Goal: Task Accomplishment & Management: Use online tool/utility

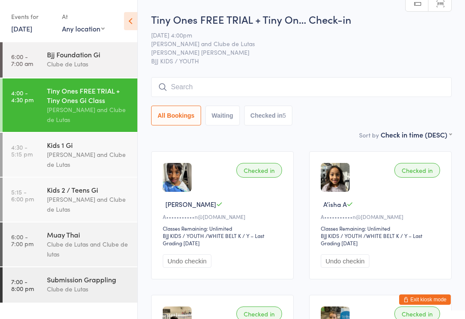
click at [188, 87] on input "search" at bounding box center [301, 87] width 301 height 20
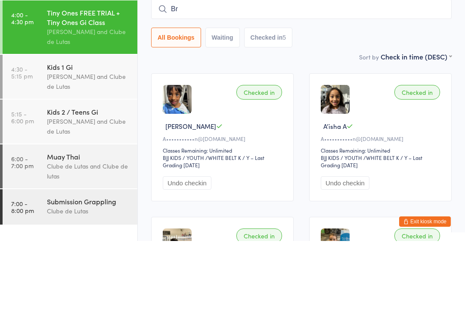
type input "B"
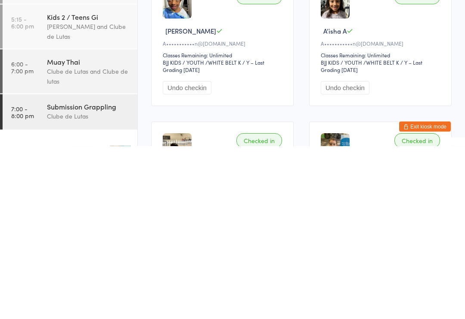
click at [94, 239] on div "Clube de Lutas and Clube de lutas" at bounding box center [88, 249] width 83 height 20
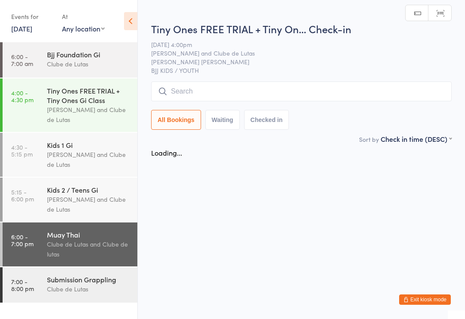
click at [267, 88] on input "search" at bounding box center [301, 91] width 301 height 20
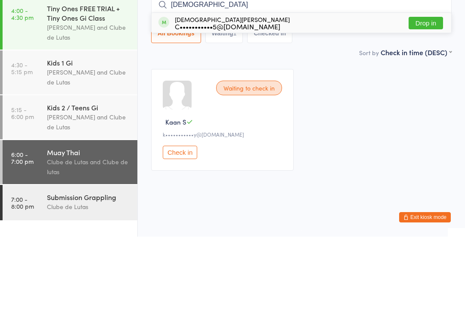
type input "Christian"
click at [426, 99] on button "Drop in" at bounding box center [426, 105] width 34 height 12
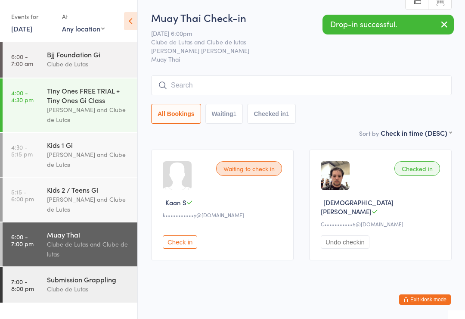
click at [270, 84] on input "search" at bounding box center [301, 85] width 301 height 20
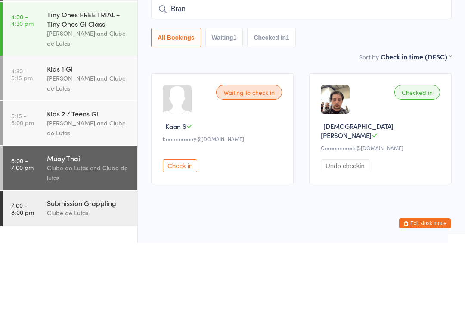
type input "Brand"
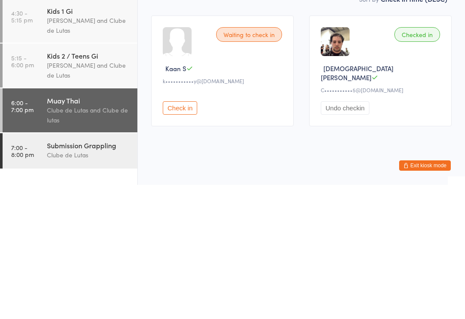
click at [99, 239] on div "Clube de Lutas and Clube de lutas" at bounding box center [88, 249] width 83 height 20
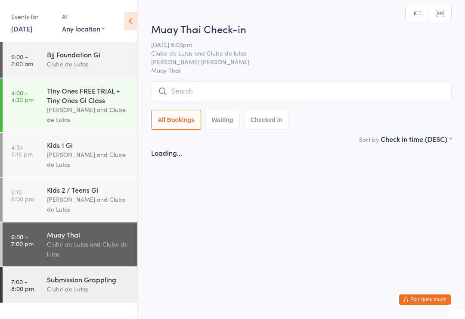
click at [289, 89] on input "search" at bounding box center [301, 91] width 301 height 20
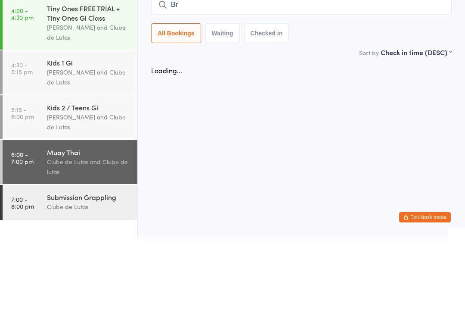
type input "B"
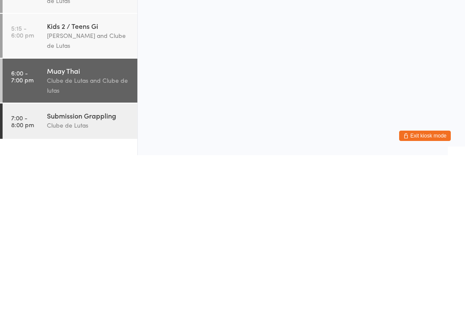
click at [353, 84] on html "You have now entered Kiosk Mode. Members will be able to check themselves in us…" at bounding box center [232, 159] width 465 height 319
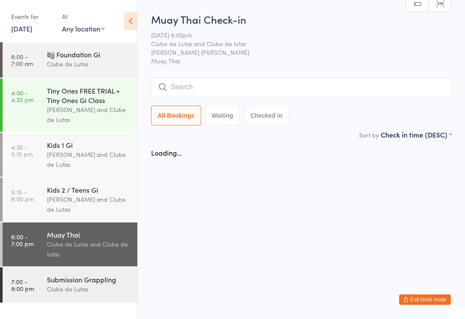
click at [187, 109] on button "All Bookings" at bounding box center [176, 116] width 50 height 20
click at [225, 123] on button "Waiting" at bounding box center [222, 116] width 34 height 20
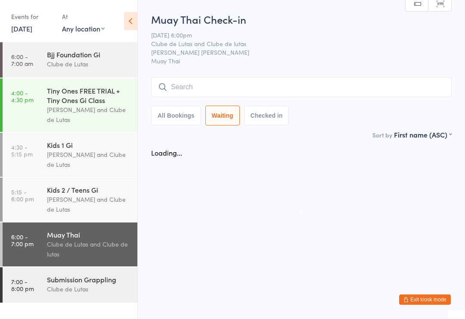
click at [186, 121] on button "All Bookings" at bounding box center [176, 116] width 50 height 20
select select "5"
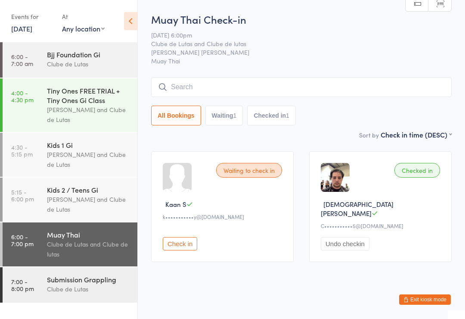
click at [431, 294] on button "Exit kiosk mode" at bounding box center [425, 299] width 52 height 10
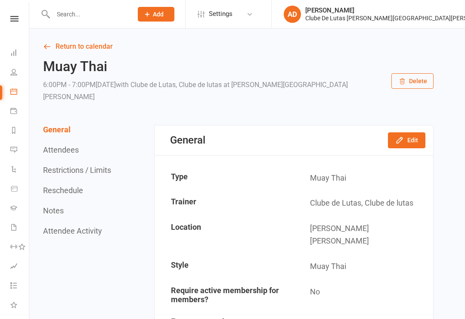
click at [15, 192] on link "Product Sales" at bounding box center [19, 189] width 19 height 19
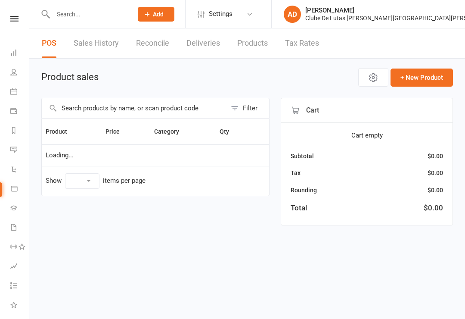
select select "10"
click at [66, 113] on input "text" at bounding box center [134, 108] width 185 height 20
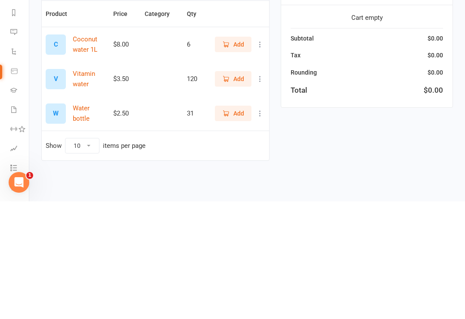
type input "Wat"
click at [236, 226] on span "Add" at bounding box center [238, 230] width 11 height 9
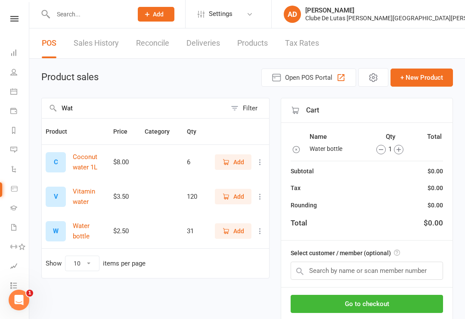
click at [351, 302] on button "Go to checkout" at bounding box center [367, 304] width 152 height 18
click at [340, 289] on div "Go to checkout Park Void" at bounding box center [366, 315] width 171 height 57
click at [338, 313] on button "Go to checkout" at bounding box center [367, 304] width 152 height 18
click at [18, 91] on link "Calendar" at bounding box center [19, 92] width 19 height 19
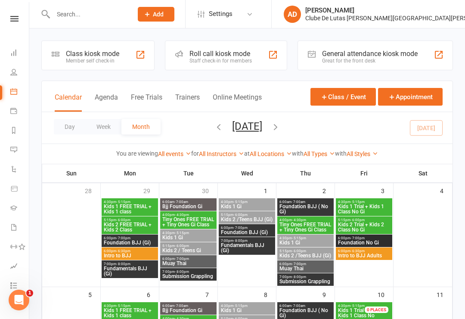
click at [65, 62] on div "Class kiosk mode Member self check-in" at bounding box center [97, 55] width 113 height 30
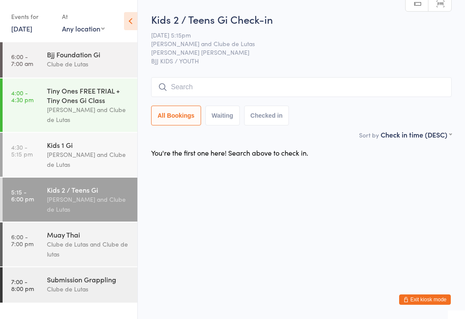
click at [26, 257] on link "6:00 - 7:00 pm Muay Thai Clube de Lutas and Clube de lutas" at bounding box center [70, 244] width 135 height 44
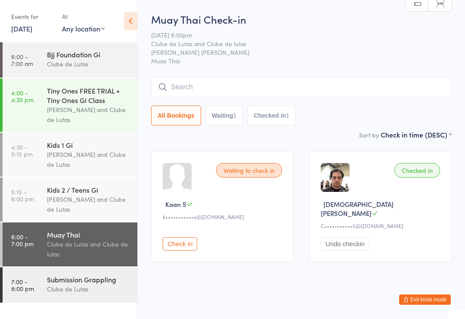
click at [192, 83] on input "search" at bounding box center [301, 87] width 301 height 20
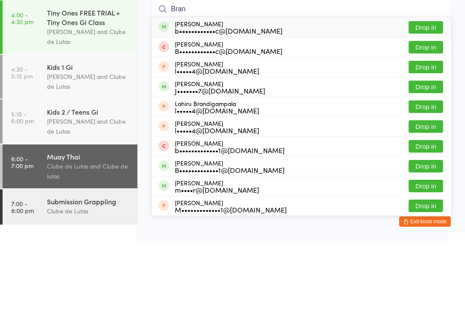
type input "Bran"
click at [424, 99] on button "Drop in" at bounding box center [426, 105] width 34 height 12
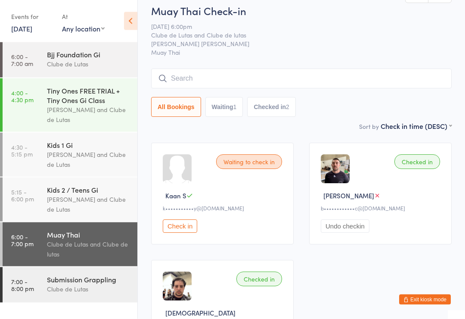
scroll to position [12, 0]
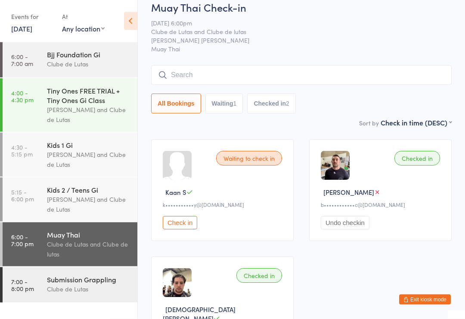
click at [195, 77] on input "search" at bounding box center [301, 75] width 301 height 20
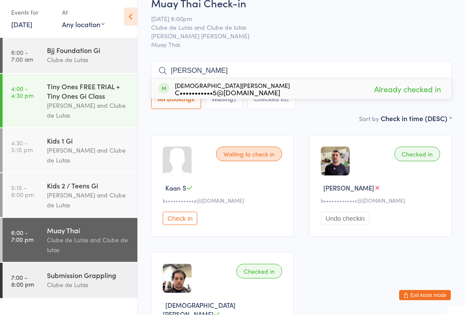
scroll to position [66, 0]
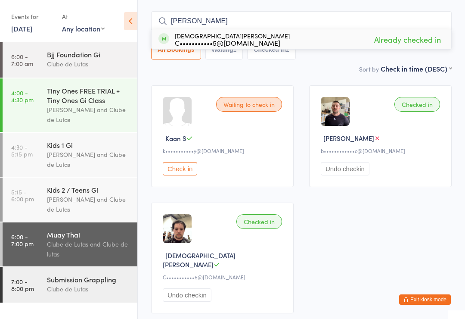
click at [357, 292] on div "Waiting to check in Kaan S k•••••••••••y@gmail.com Check in Checked in Brandon …" at bounding box center [301, 199] width 316 height 243
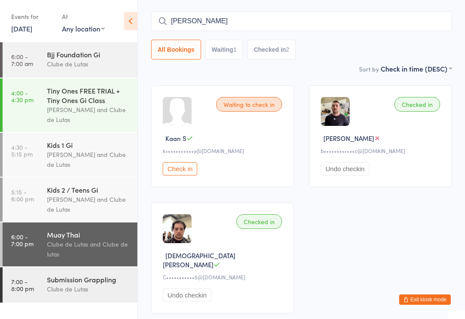
click at [396, 28] on input "Chris" at bounding box center [301, 21] width 301 height 20
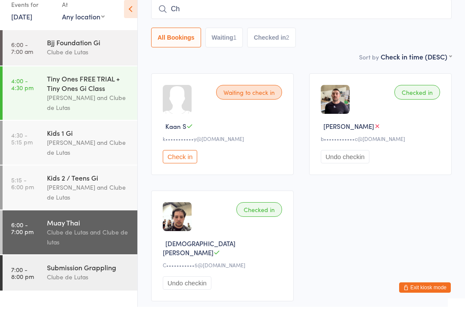
type input "C"
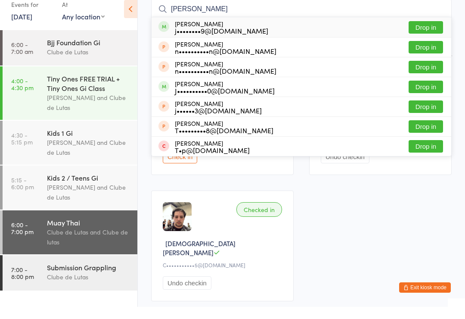
type input "Josh"
click at [434, 33] on button "Drop in" at bounding box center [426, 39] width 34 height 12
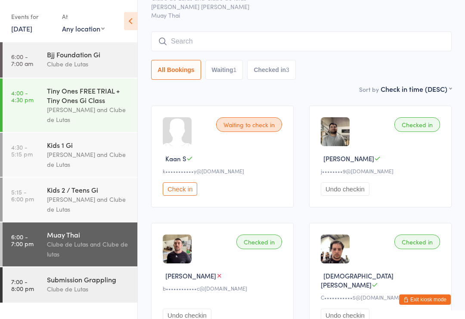
scroll to position [53, 0]
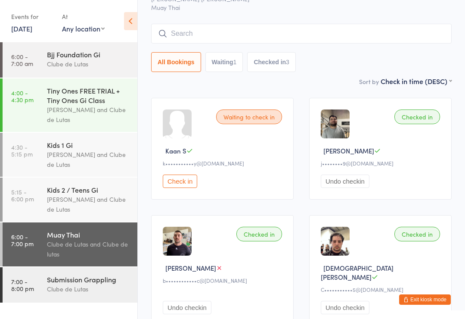
click at [276, 37] on input "search" at bounding box center [301, 34] width 301 height 20
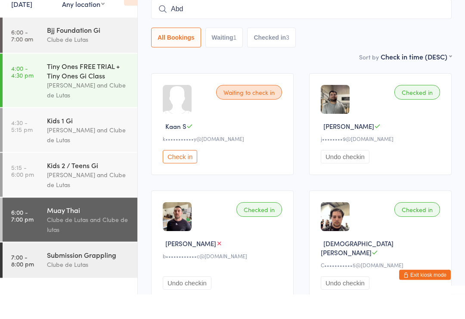
type input "Abdi"
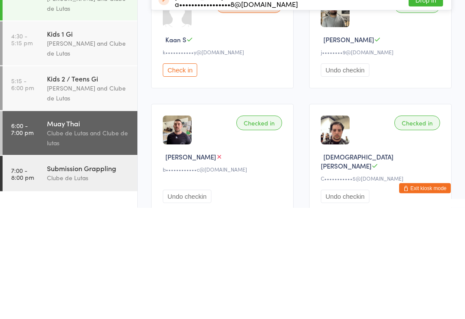
click at [106, 239] on div "Clube de Lutas and Clube de lutas" at bounding box center [88, 249] width 83 height 20
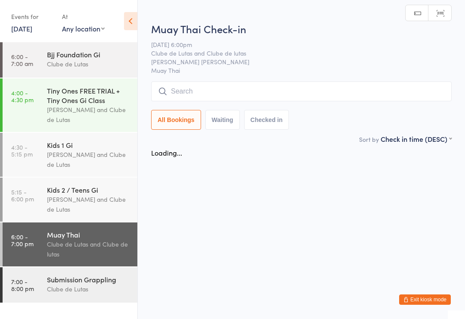
click at [272, 89] on input "search" at bounding box center [301, 91] width 301 height 20
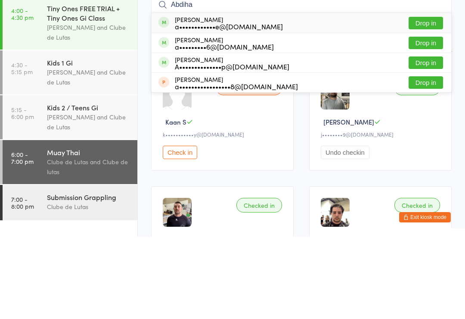
type input "Abdiha"
click at [428, 99] on button "Drop in" at bounding box center [426, 105] width 34 height 12
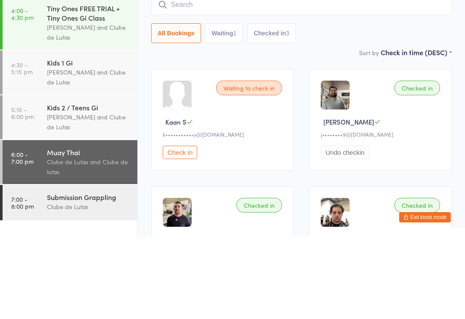
scroll to position [82, 0]
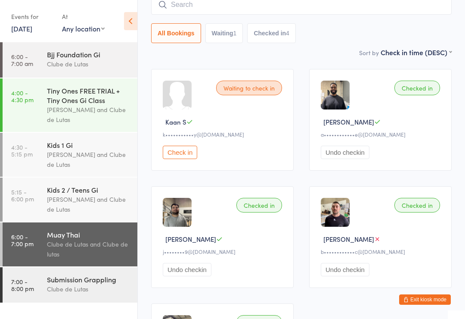
click at [343, 12] on input "search" at bounding box center [301, 5] width 301 height 20
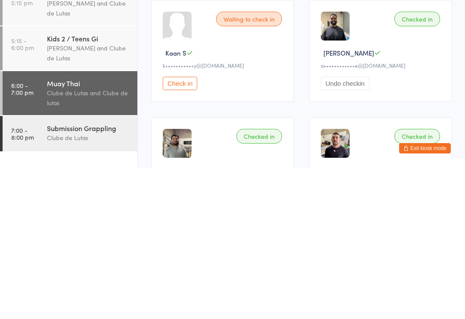
scroll to position [0, 0]
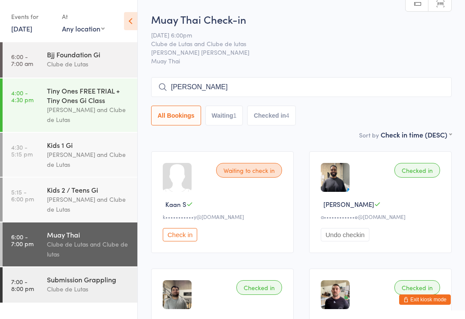
click at [346, 87] on input "Craig" at bounding box center [301, 87] width 301 height 20
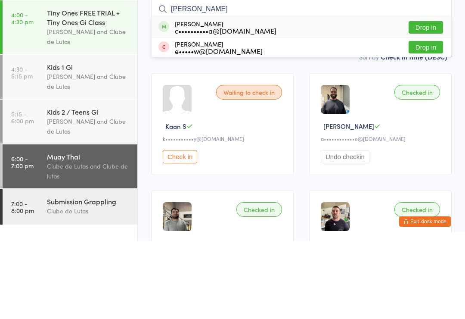
type input "Craig"
click at [422, 99] on button "Drop in" at bounding box center [426, 105] width 34 height 12
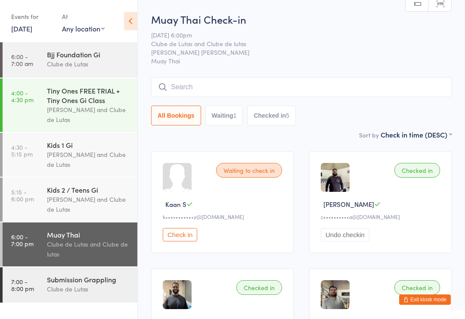
click at [184, 70] on div "Muay Thai Check-in 14 Oct 6:00pm Clube de Lutas and Clube de lutas Rouse Hill M…" at bounding box center [301, 71] width 301 height 118
click at [187, 90] on input "search" at bounding box center [301, 87] width 301 height 20
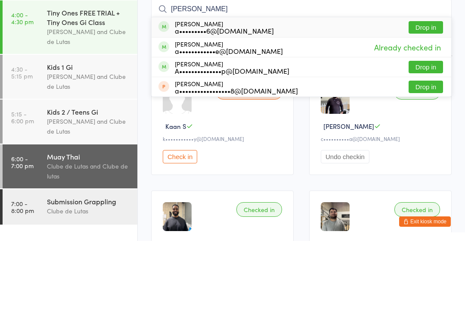
type input "Abdi"
click at [424, 99] on button "Drop in" at bounding box center [426, 105] width 34 height 12
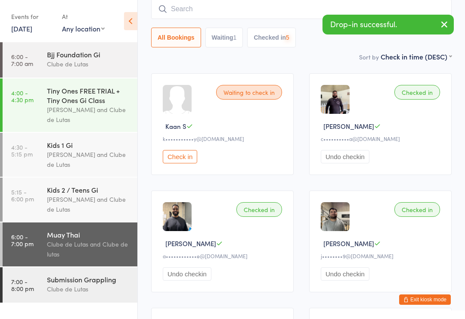
click at [50, 284] on div "Submission Grappling" at bounding box center [88, 278] width 83 height 9
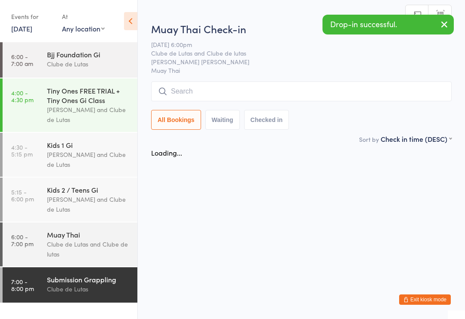
click at [217, 96] on input "search" at bounding box center [301, 91] width 301 height 20
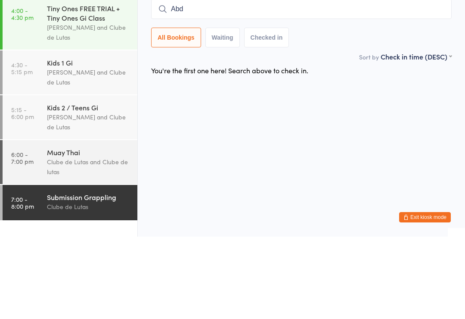
type input "Abdi"
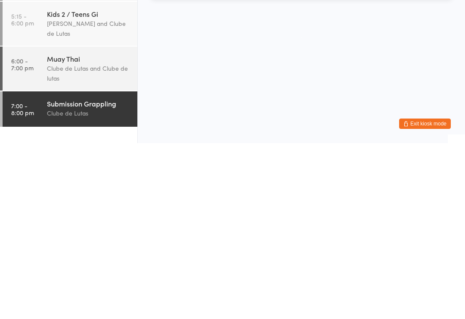
click at [72, 230] on div "Muay Thai" at bounding box center [88, 234] width 83 height 9
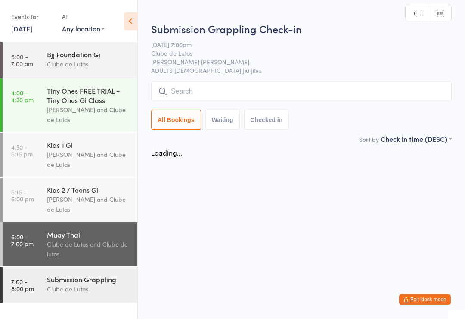
click at [79, 283] on div "Submission Grappling" at bounding box center [88, 278] width 83 height 9
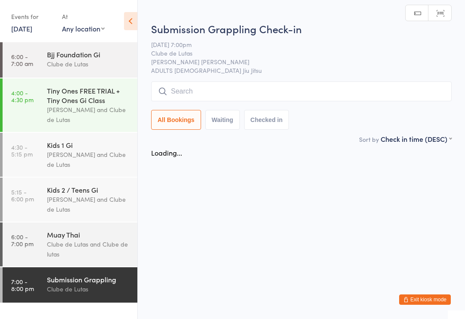
click at [217, 83] on input "search" at bounding box center [301, 91] width 301 height 20
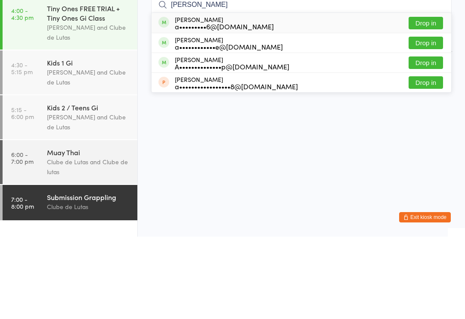
type input "Abdi"
click at [420, 99] on button "Drop in" at bounding box center [426, 105] width 34 height 12
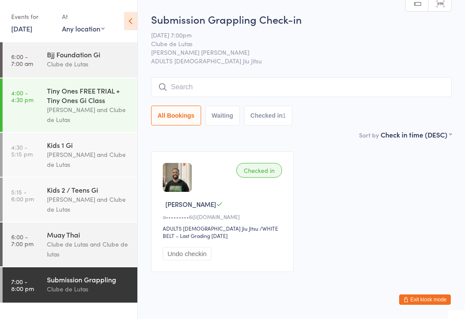
click at [246, 80] on input "search" at bounding box center [301, 87] width 301 height 20
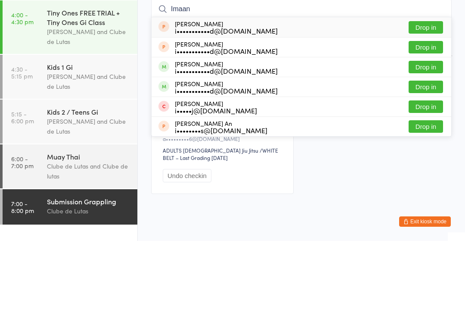
type input "Imaan"
click at [420, 139] on button "Drop in" at bounding box center [426, 145] width 34 height 12
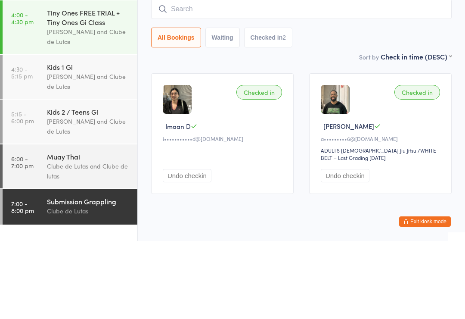
click at [416, 151] on div "Checked in Abdi I a•••••••••6@gmail.com ADULTS BRAZILIAN Jiu Jitsu ADULTS BRAZI…" at bounding box center [380, 211] width 143 height 121
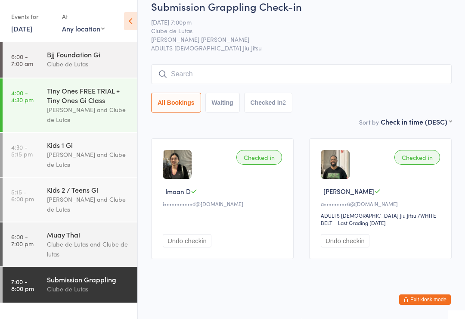
click at [52, 244] on div "Clube de Lutas and Clube de lutas" at bounding box center [88, 249] width 83 height 20
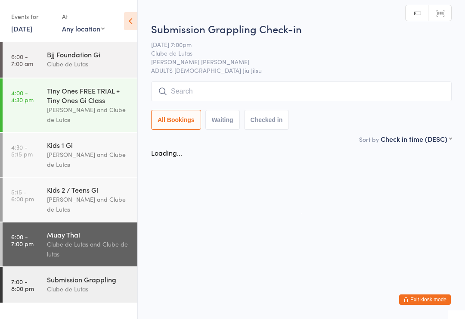
click at [69, 294] on div "Clube de Lutas" at bounding box center [88, 289] width 83 height 10
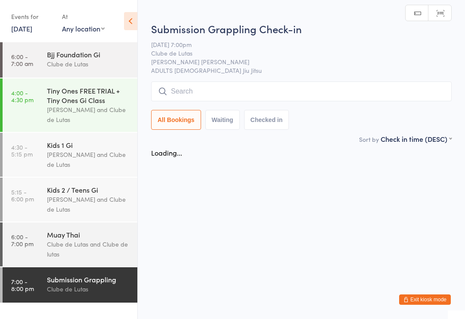
click at [383, 96] on input "search" at bounding box center [301, 91] width 301 height 20
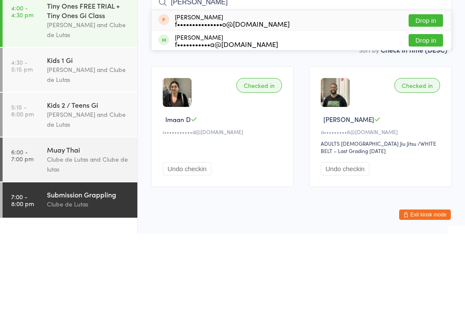
type input "Fred"
click at [388, 95] on div "Fred Cornejo f•••••••••••••••o@gmail.com Drop in" at bounding box center [302, 105] width 300 height 20
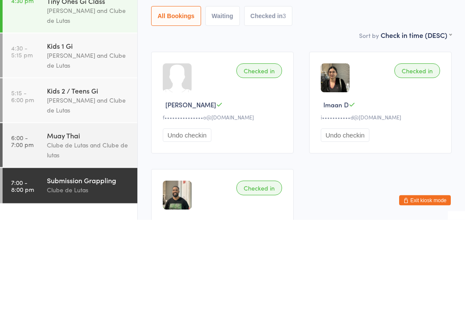
click at [203, 228] on button "Undo checkin" at bounding box center [187, 234] width 49 height 13
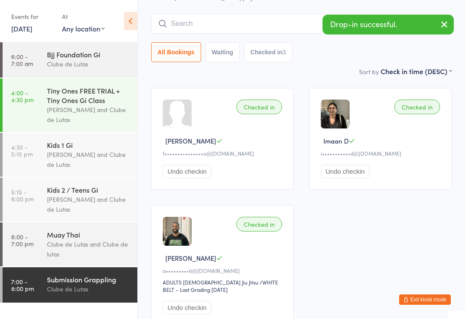
click at [267, 33] on input "search" at bounding box center [301, 24] width 301 height 20
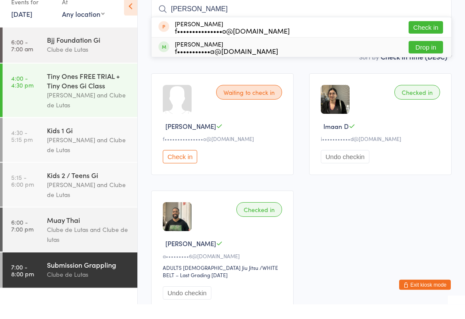
type input "Fred"
click at [320, 56] on div "Fred Masharqa f•••••••••••a@hotmail.com Drop in" at bounding box center [302, 62] width 300 height 19
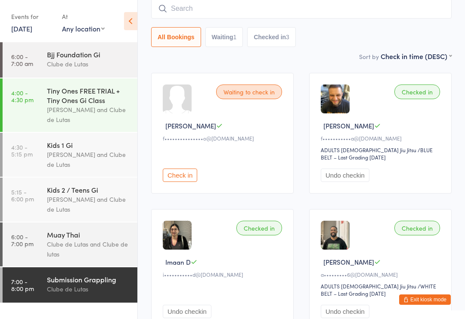
scroll to position [77, 0]
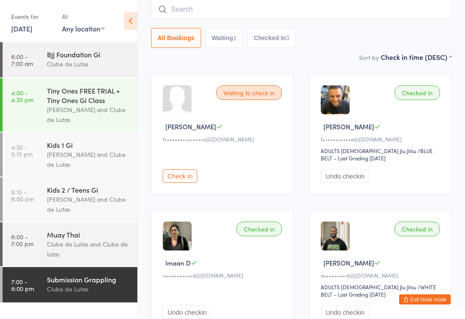
click at [276, 19] on input "search" at bounding box center [301, 10] width 301 height 20
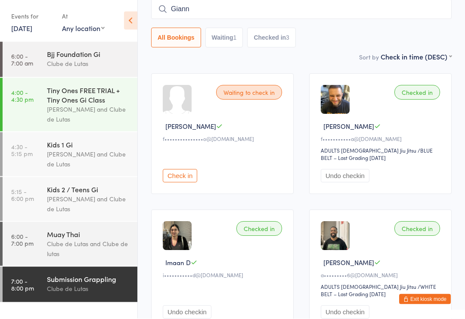
type input "Gianni"
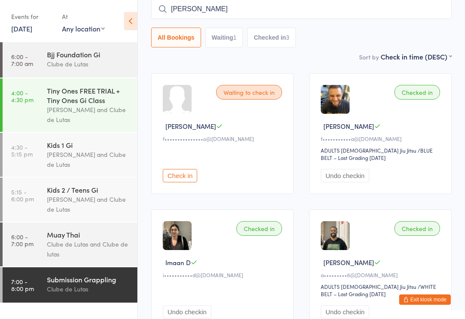
click at [90, 239] on div "Muay Thai" at bounding box center [88, 234] width 83 height 9
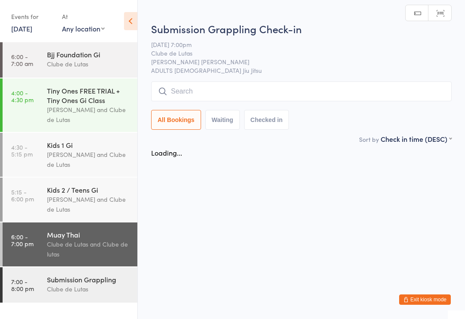
click at [251, 98] on input "search" at bounding box center [301, 91] width 301 height 20
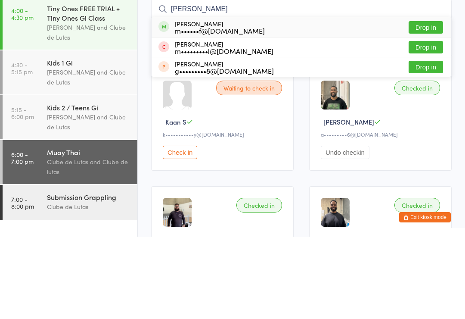
scroll to position [82, 0]
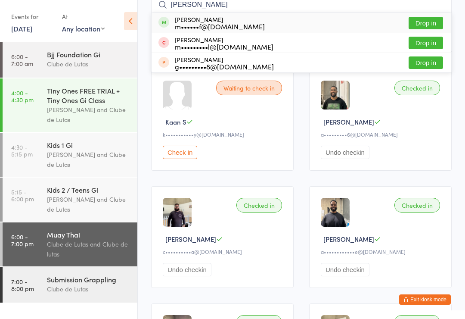
type input "Gianni"
click at [426, 21] on button "Drop in" at bounding box center [426, 23] width 34 height 12
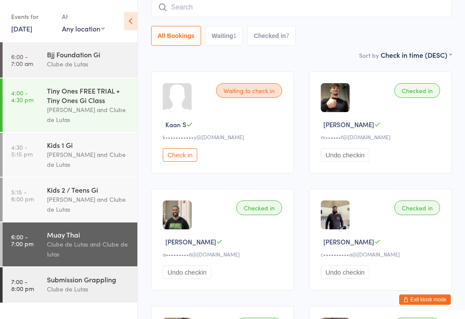
scroll to position [76, 0]
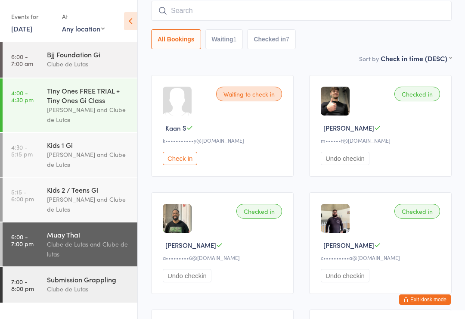
click at [421, 304] on button "Exit kiosk mode" at bounding box center [425, 299] width 52 height 10
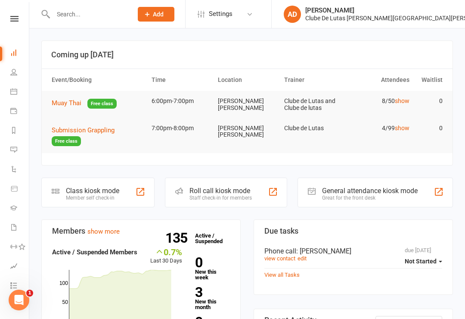
click at [19, 78] on link "People" at bounding box center [19, 72] width 19 height 19
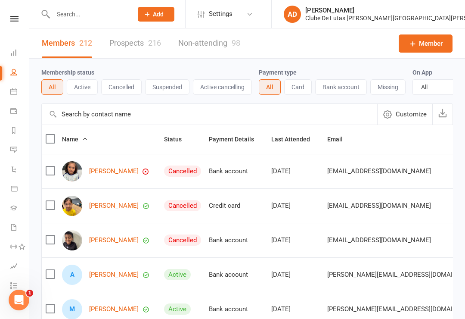
click at [13, 95] on link "Calendar" at bounding box center [19, 92] width 19 height 19
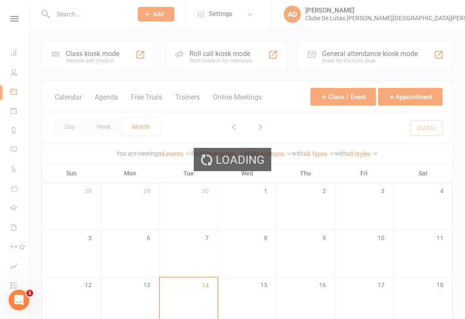
click at [77, 55] on div "Loading" at bounding box center [232, 159] width 465 height 319
click at [85, 58] on div "Loading" at bounding box center [232, 159] width 465 height 319
click at [81, 63] on div "Loading" at bounding box center [232, 159] width 465 height 319
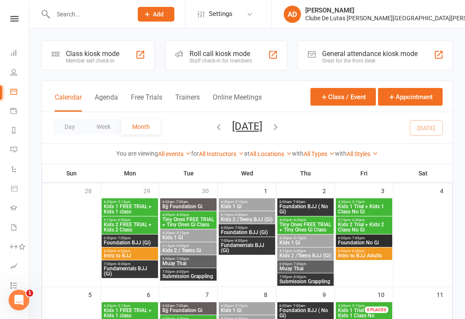
click at [95, 56] on div "Class kiosk mode" at bounding box center [92, 54] width 53 height 8
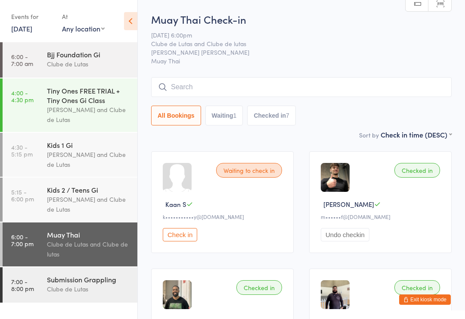
click at [66, 284] on div "Submission Grappling" at bounding box center [88, 278] width 83 height 9
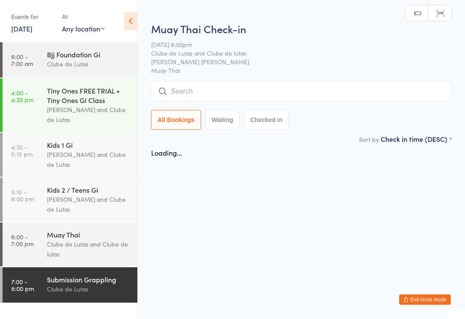
click at [245, 93] on input "search" at bounding box center [301, 91] width 301 height 20
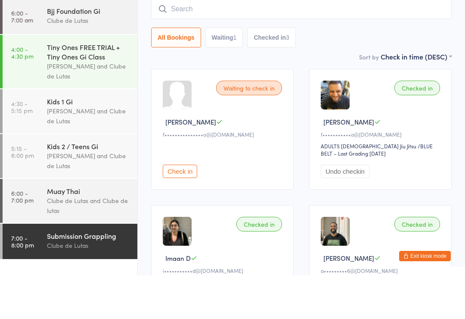
scroll to position [42, 0]
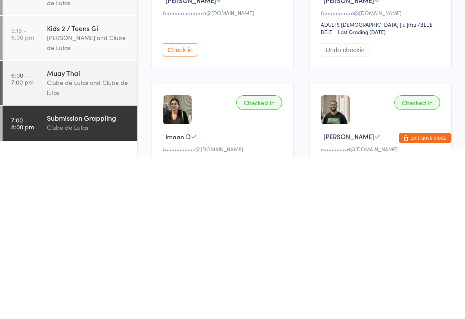
click at [90, 284] on div "Clube de Lutas" at bounding box center [88, 289] width 83 height 10
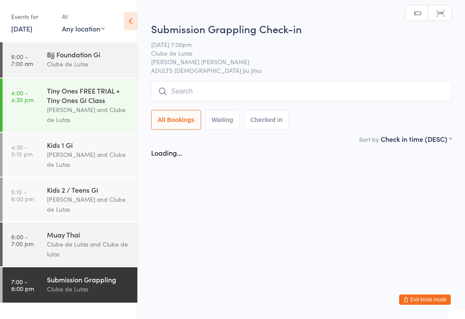
click at [249, 97] on input "search" at bounding box center [301, 91] width 301 height 20
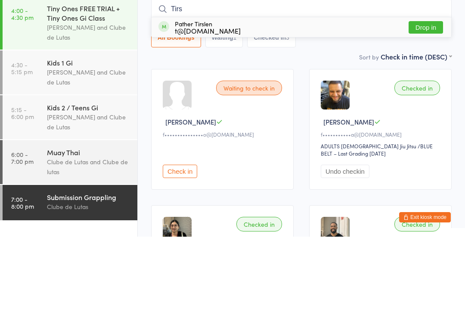
type input "Tirs"
click at [434, 103] on button "Drop in" at bounding box center [426, 109] width 34 height 12
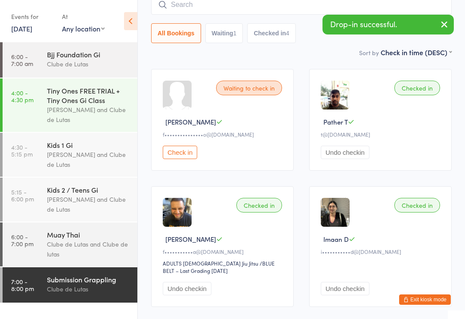
click at [276, 7] on input "search" at bounding box center [301, 5] width 301 height 20
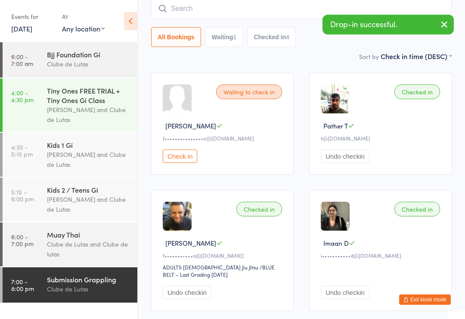
scroll to position [78, 0]
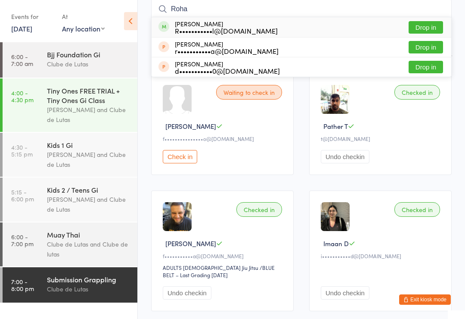
type input "Roha"
click at [433, 27] on button "Drop in" at bounding box center [426, 27] width 34 height 12
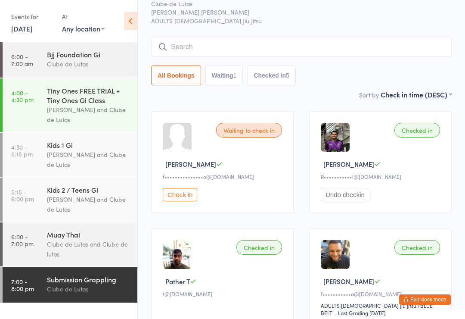
scroll to position [0, 0]
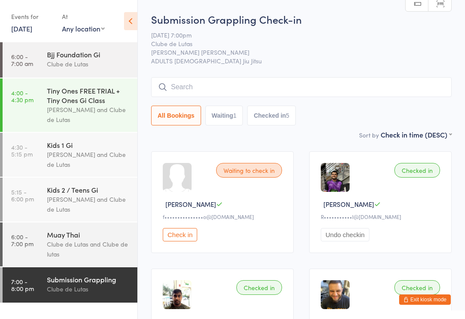
click at [357, 84] on input "search" at bounding box center [301, 87] width 301 height 20
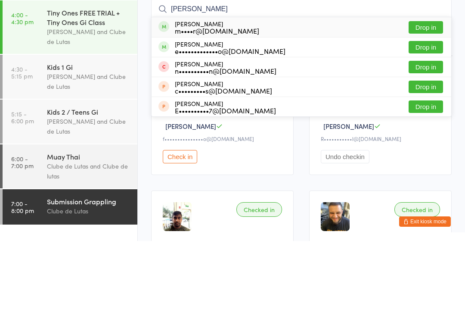
type input "[PERSON_NAME]"
click at [425, 99] on button "Drop in" at bounding box center [426, 105] width 34 height 12
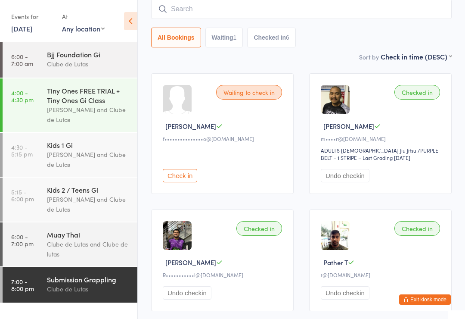
click at [200, 12] on input "search" at bounding box center [301, 9] width 301 height 20
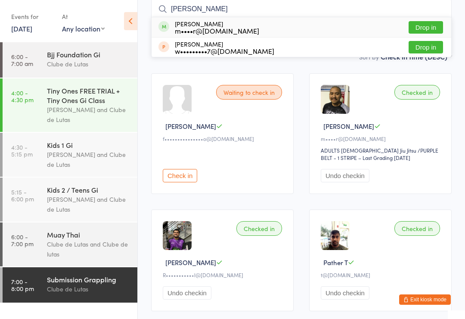
type input "[PERSON_NAME]"
click at [435, 25] on button "Drop in" at bounding box center [426, 27] width 34 height 12
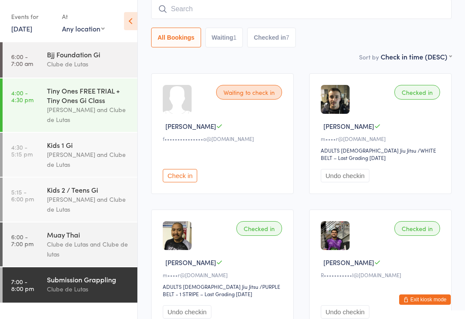
click at [313, 6] on input "search" at bounding box center [301, 9] width 301 height 20
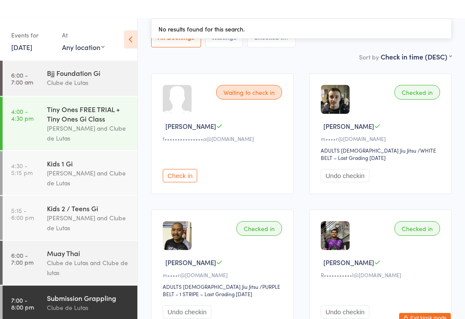
scroll to position [0, 0]
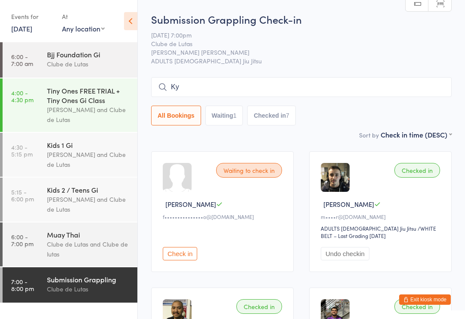
type input "K"
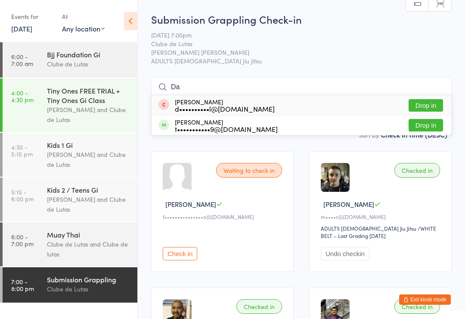
type input "D"
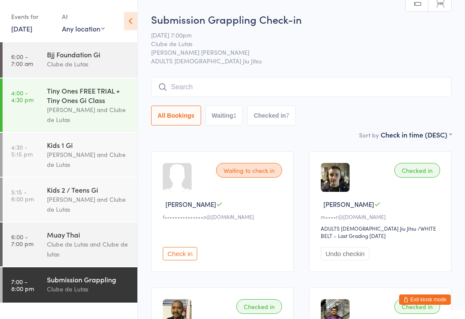
click at [351, 43] on span "Clube de Lutas" at bounding box center [294, 43] width 287 height 9
click at [87, 254] on div "Clube de Lutas and Clube de lutas" at bounding box center [88, 249] width 83 height 20
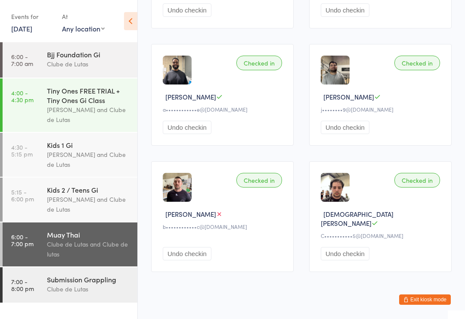
scroll to position [350, 0]
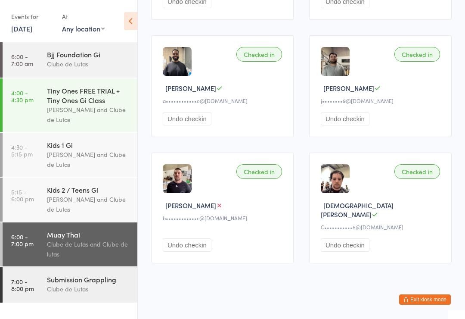
click at [248, 210] on div "[PERSON_NAME]" at bounding box center [224, 205] width 122 height 9
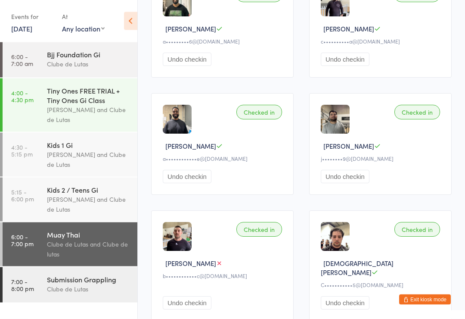
scroll to position [291, 0]
